Goal: Task Accomplishment & Management: Use online tool/utility

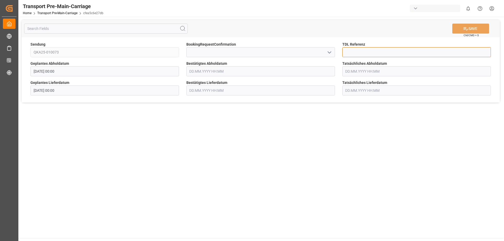
click at [353, 50] on input at bounding box center [416, 52] width 148 height 10
click at [350, 53] on input at bounding box center [416, 52] width 148 height 10
type input "36384"
click at [216, 70] on input "text" at bounding box center [260, 71] width 148 height 10
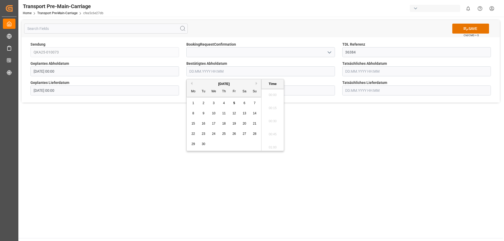
scroll to position [828, 0]
click at [202, 114] on div "9" at bounding box center [203, 113] width 7 height 6
click at [275, 105] on li "12:00" at bounding box center [272, 106] width 22 height 13
type input "[DATE] 12:00"
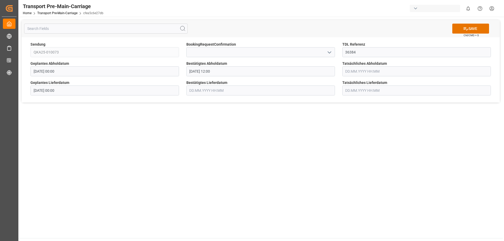
click at [212, 96] on div "Bestätigtes Lieferdatum" at bounding box center [261, 87] width 156 height 19
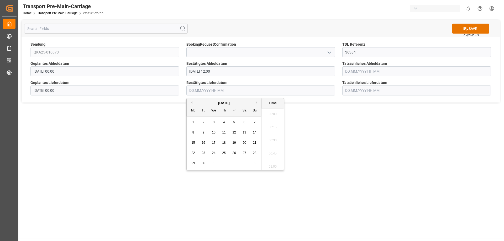
click at [211, 92] on input "text" at bounding box center [260, 91] width 148 height 10
click at [224, 131] on span "11" at bounding box center [223, 133] width 3 height 4
click at [271, 151] on li "11:00" at bounding box center [272, 151] width 22 height 13
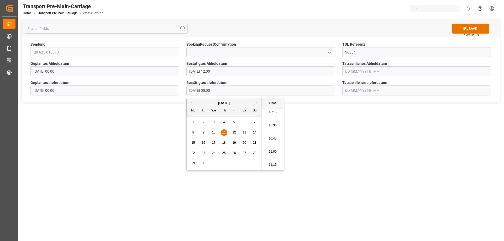
type input "[DATE] 11:00"
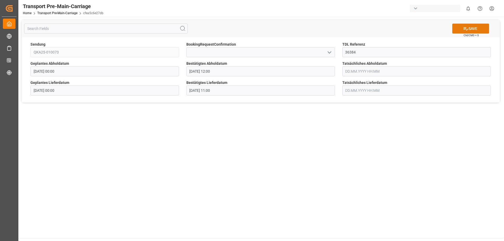
click at [472, 29] on button "SAVE" at bounding box center [470, 29] width 37 height 10
